Goal: Task Accomplishment & Management: Use online tool/utility

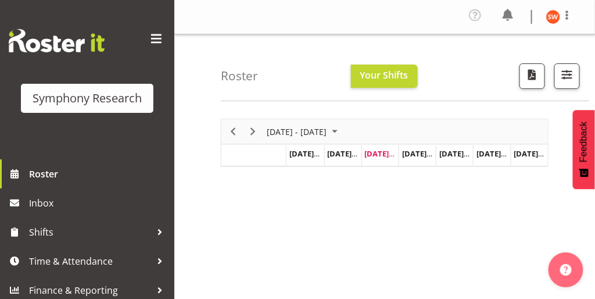
scroll to position [6, 0]
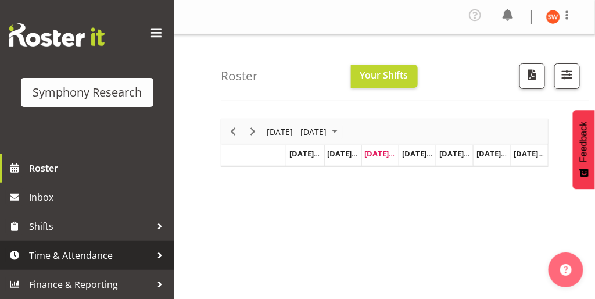
click at [87, 257] on span "Time & Attendance" at bounding box center [90, 254] width 122 height 17
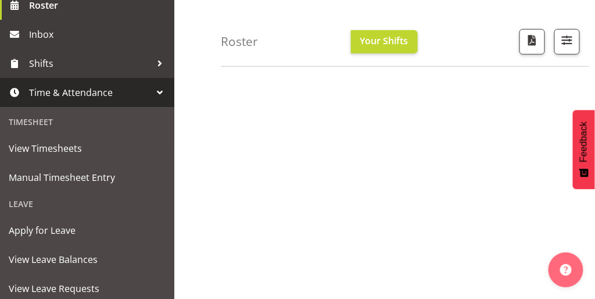
scroll to position [163, 0]
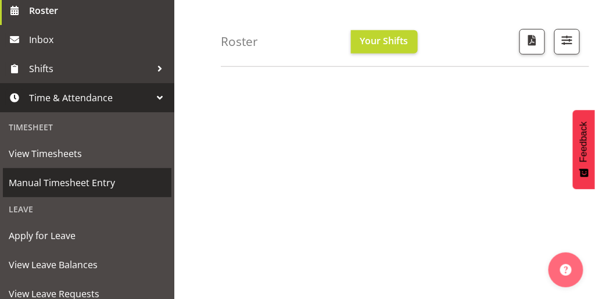
click at [64, 184] on span "Manual Timesheet Entry" at bounding box center [87, 182] width 157 height 17
click at [55, 184] on span "Manual Timesheet Entry" at bounding box center [87, 182] width 157 height 17
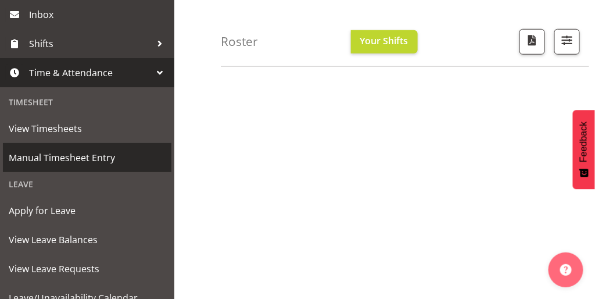
scroll to position [189, 0]
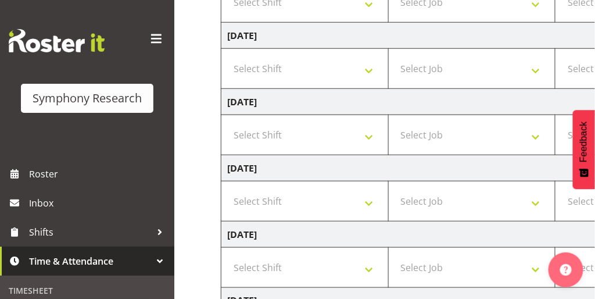
scroll to position [233, 0]
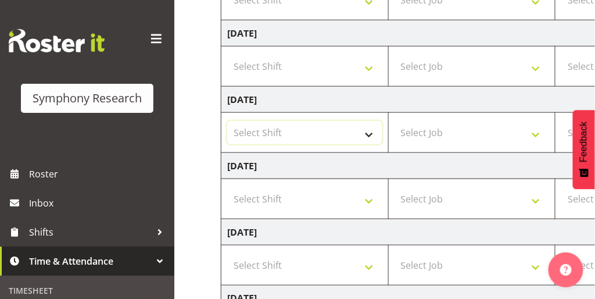
click at [368, 131] on select "Select Shift !!Weekend Residential (Roster IT Shift Label) *Business 9/10am ~ 4…" at bounding box center [304, 132] width 155 height 23
select select "67675"
click at [227, 121] on select "Select Shift !!Weekend Residential (Roster IT Shift Label) *Business 9/10am ~ 4…" at bounding box center [304, 132] width 155 height 23
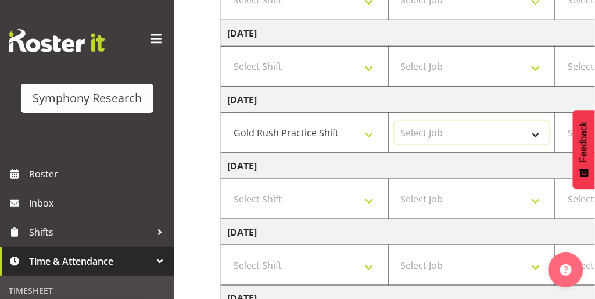
click at [468, 138] on select "Select Job 550060 IF Admin 553492 World Poll Aus Wave 2 Main 2025 553493 World …" at bounding box center [471, 132] width 155 height 23
select select "7759"
click at [394, 121] on select "Select Job 550060 IF Admin 553492 World Poll Aus Wave 2 Main 2025 553493 World …" at bounding box center [471, 132] width 155 height 23
drag, startPoint x: 523, startPoint y: 172, endPoint x: 460, endPoint y: 177, distance: 63.5
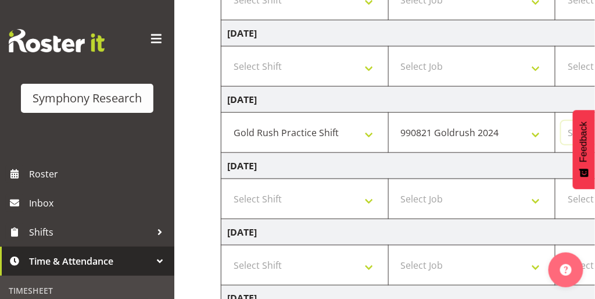
select select "47"
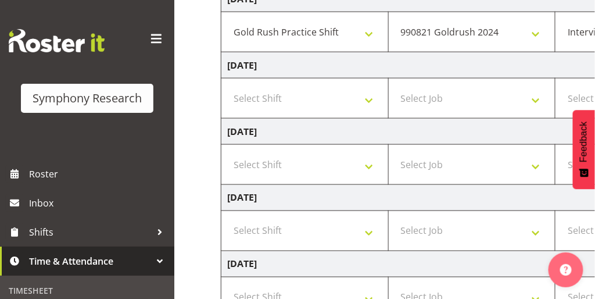
scroll to position [420, 0]
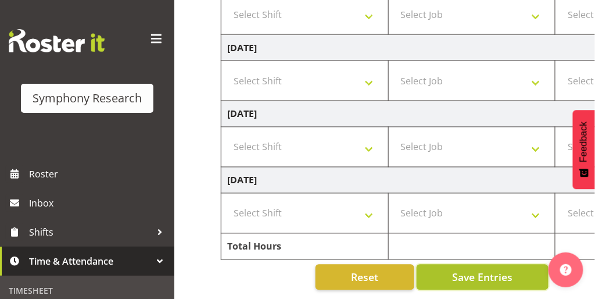
click at [472, 272] on span "Save Entries" at bounding box center [482, 276] width 60 height 15
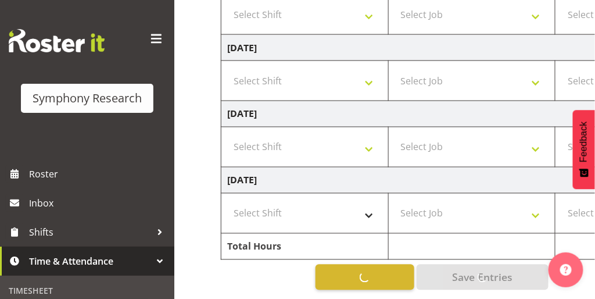
select select
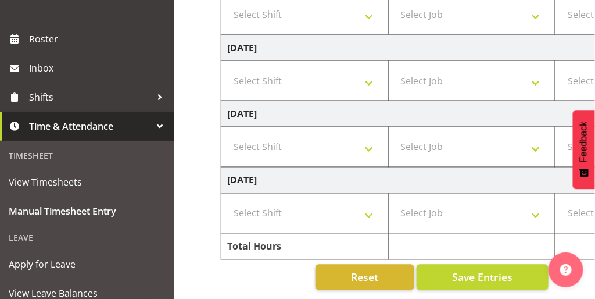
scroll to position [145, 0]
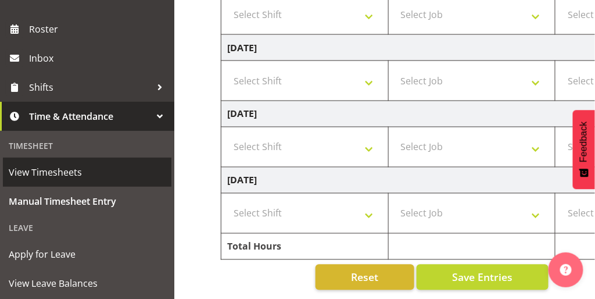
click at [70, 177] on span "View Timesheets" at bounding box center [87, 171] width 157 height 17
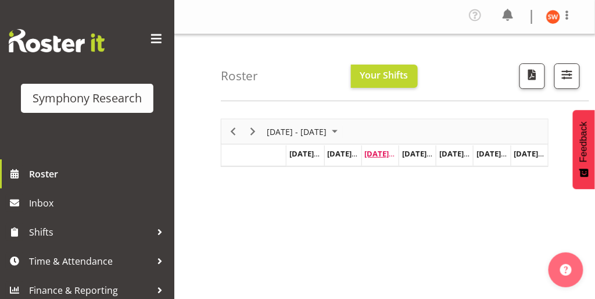
click at [374, 157] on span "Aug 27, Wednesday" at bounding box center [391, 153] width 53 height 10
click at [378, 153] on span "Aug 27, Wednesday" at bounding box center [391, 153] width 53 height 10
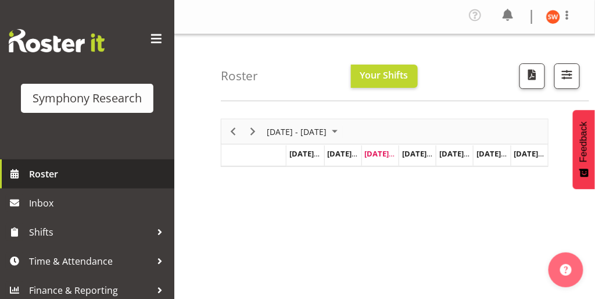
click at [35, 175] on span "Roster" at bounding box center [98, 173] width 139 height 17
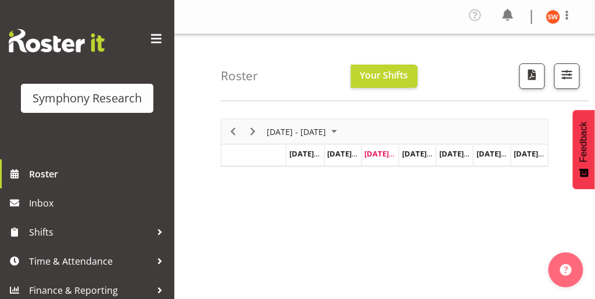
scroll to position [6, 0]
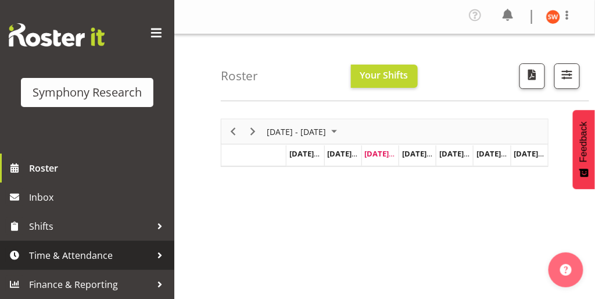
click at [50, 254] on span "Time & Attendance" at bounding box center [90, 254] width 122 height 17
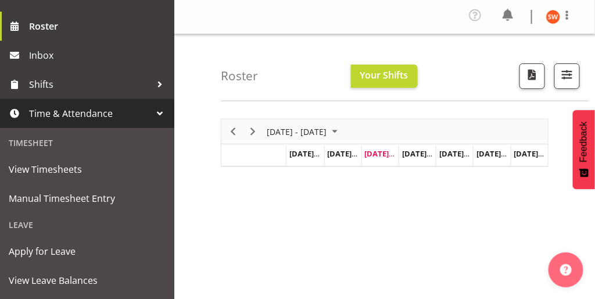
scroll to position [149, 0]
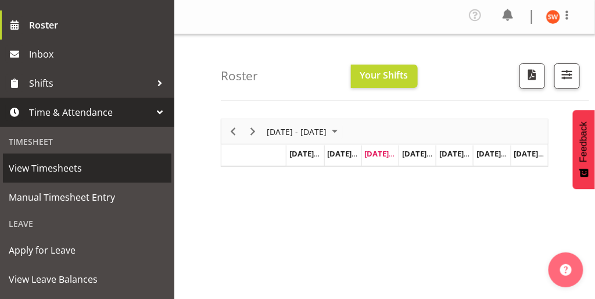
click at [50, 172] on span "View Timesheets" at bounding box center [87, 167] width 157 height 17
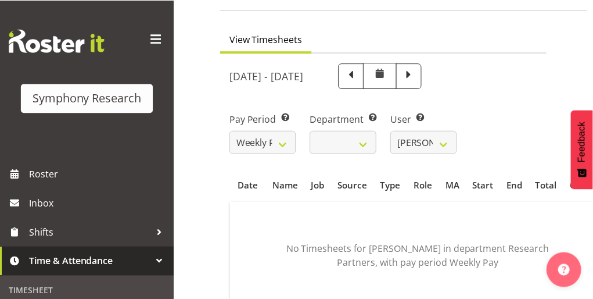
scroll to position [80, 0]
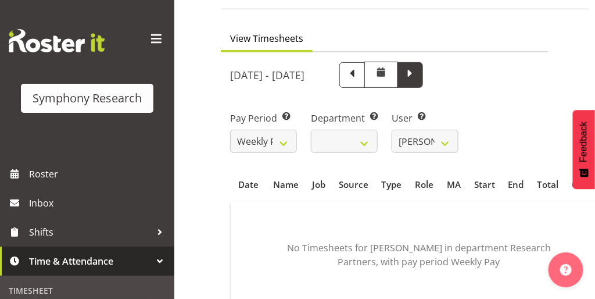
click at [418, 75] on span at bounding box center [409, 73] width 15 height 15
select select
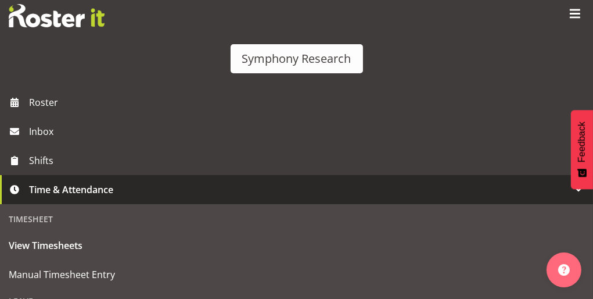
scroll to position [0, 0]
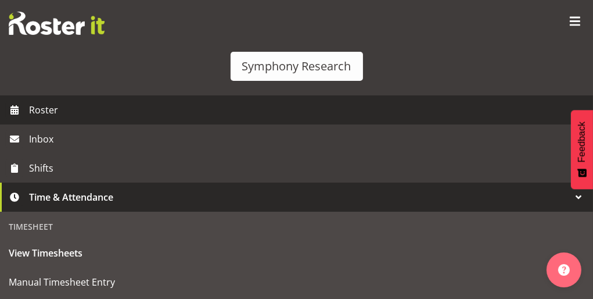
click at [38, 118] on span "Roster" at bounding box center [308, 109] width 558 height 17
